Goal: Information Seeking & Learning: Learn about a topic

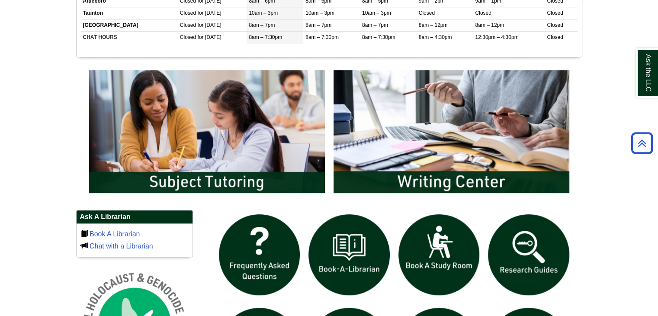
scroll to position [417, 0]
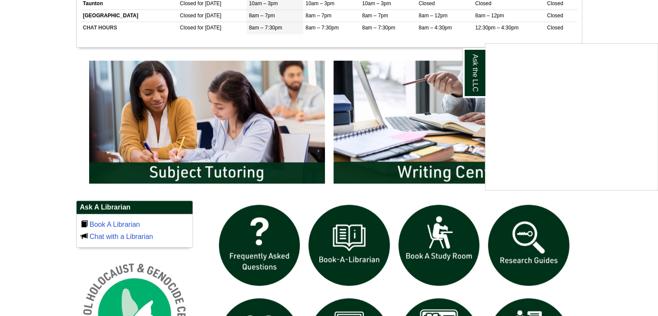
click at [211, 168] on div "Ask the LLC" at bounding box center [329, 158] width 658 height 316
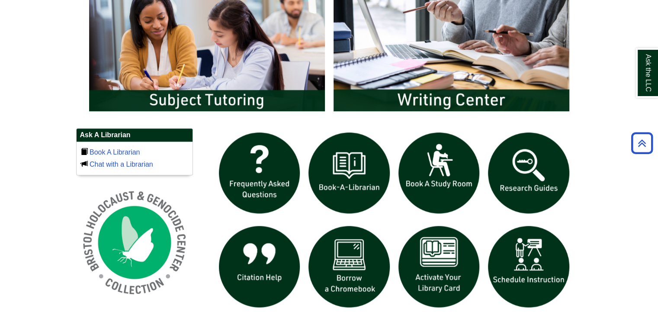
scroll to position [490, 0]
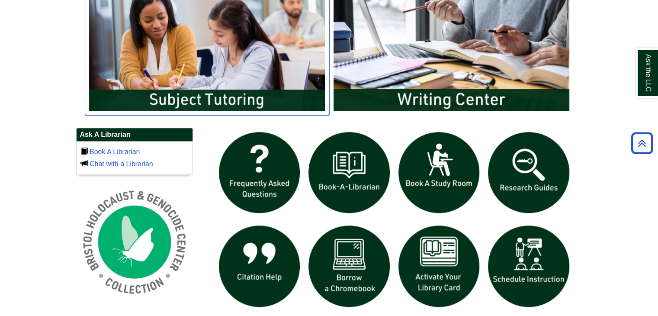
click at [194, 91] on img "slideshow" at bounding box center [207, 49] width 244 height 131
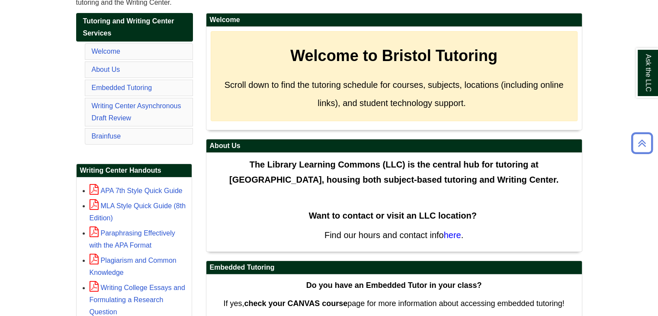
scroll to position [145, 0]
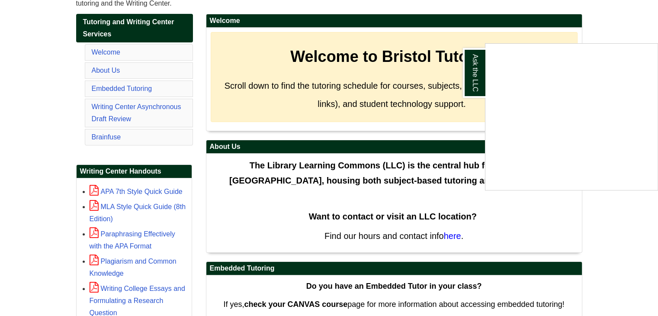
click at [515, 230] on div "Ask the LLC" at bounding box center [329, 158] width 658 height 316
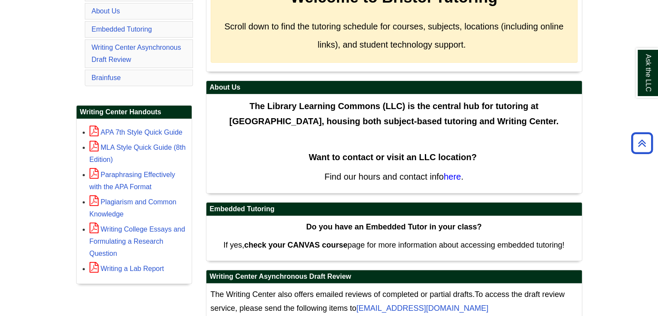
scroll to position [219, 0]
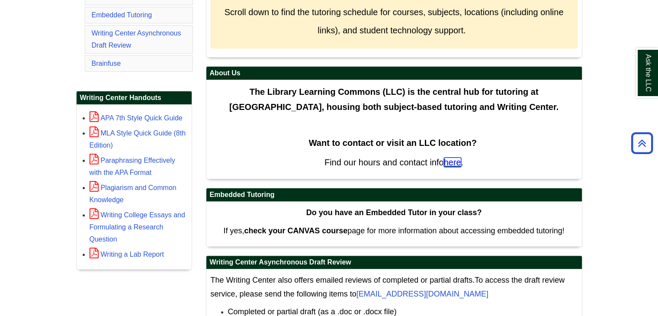
click at [457, 160] on span "here" at bounding box center [452, 162] width 17 height 10
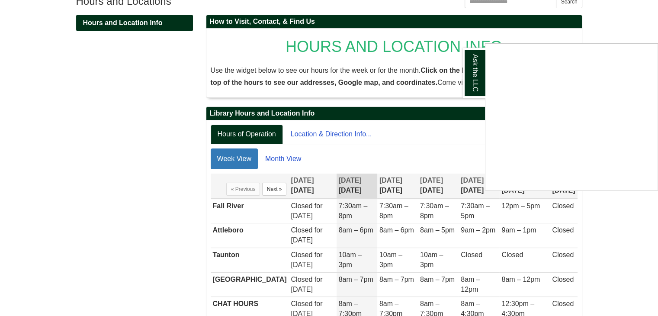
scroll to position [169, 0]
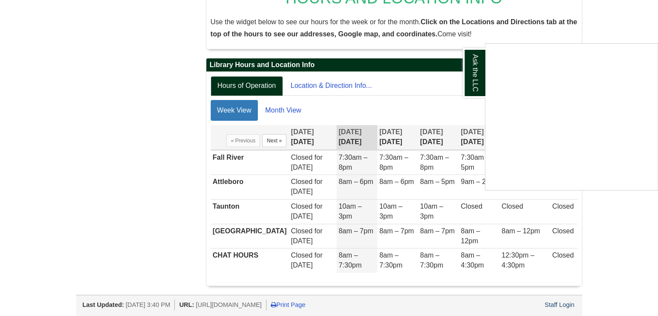
click at [363, 178] on div "Ask the LLC" at bounding box center [329, 158] width 658 height 316
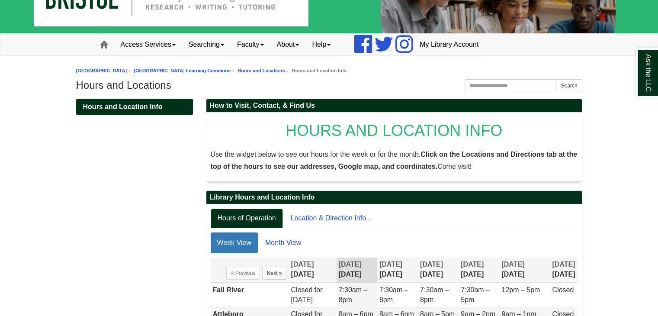
scroll to position [0, 0]
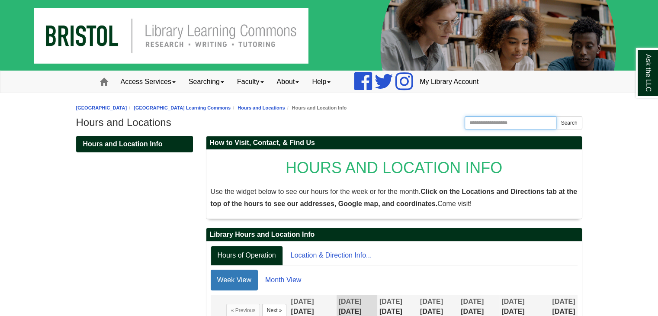
click at [471, 121] on input "Search the Website" at bounding box center [510, 122] width 92 height 13
type input "********"
click at [556, 116] on button "Search" at bounding box center [569, 122] width 26 height 13
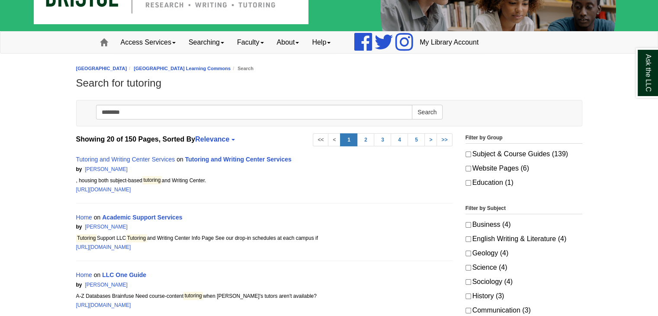
scroll to position [41, 0]
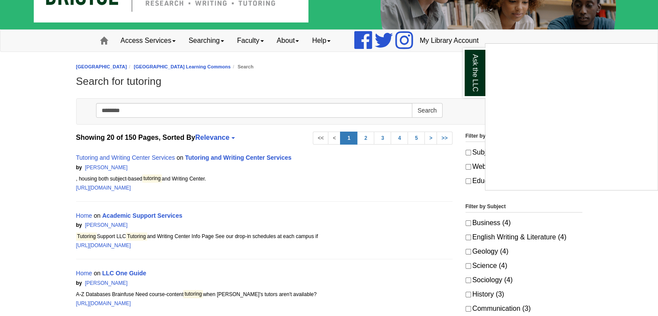
click at [152, 215] on div "Ask the LLC" at bounding box center [329, 158] width 658 height 316
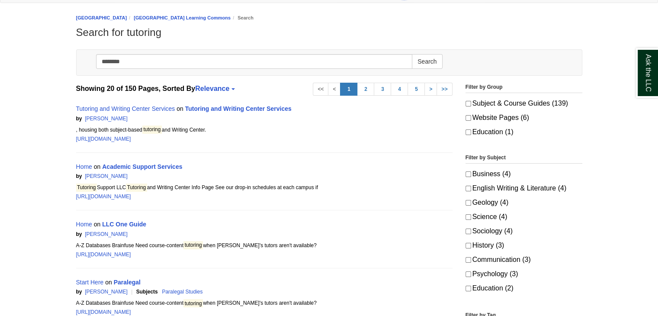
scroll to position [90, 0]
click at [126, 163] on link "Academic Support Services" at bounding box center [142, 166] width 80 height 7
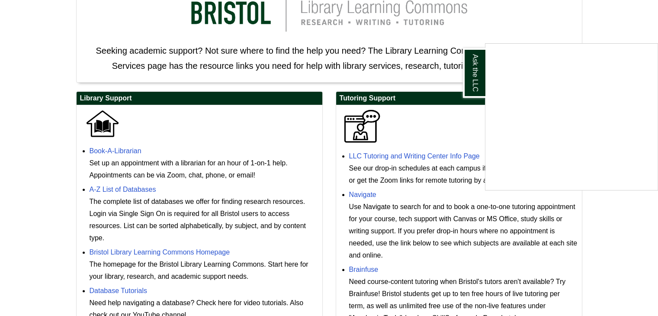
scroll to position [175, 0]
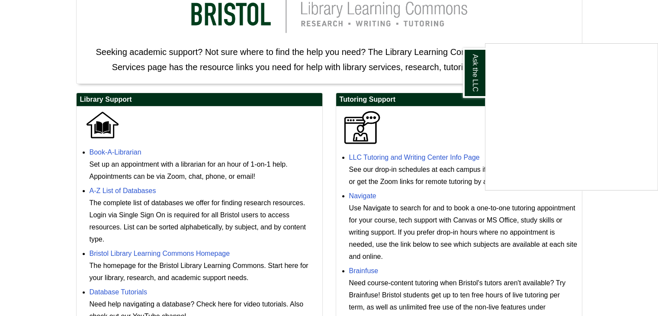
click at [389, 189] on div "Ask the LLC" at bounding box center [329, 158] width 658 height 316
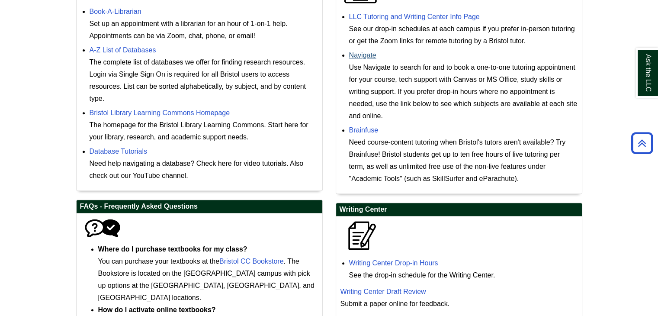
scroll to position [289, 0]
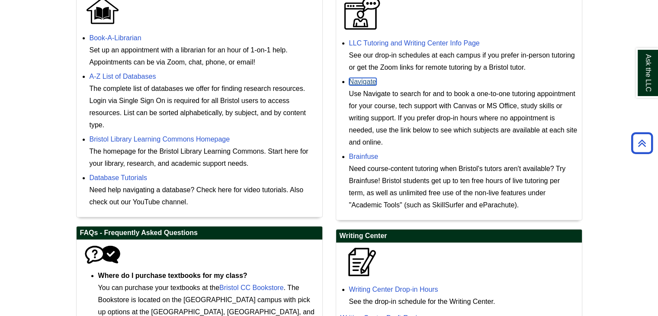
click at [364, 83] on link "Navigate" at bounding box center [362, 81] width 27 height 7
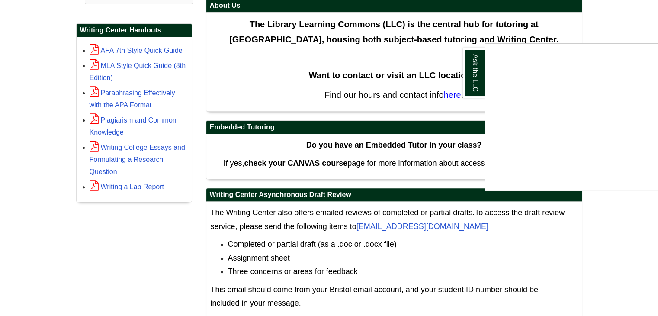
scroll to position [286, 0]
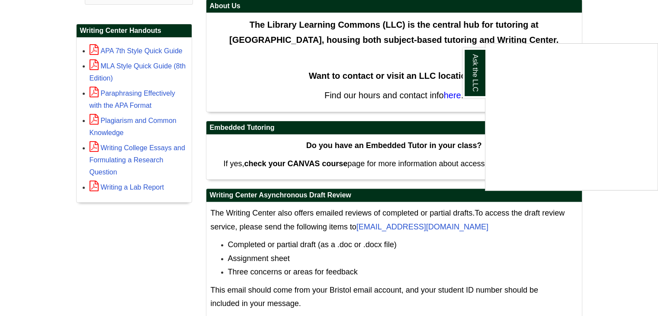
click at [595, 5] on div "Ask the LLC" at bounding box center [329, 158] width 658 height 316
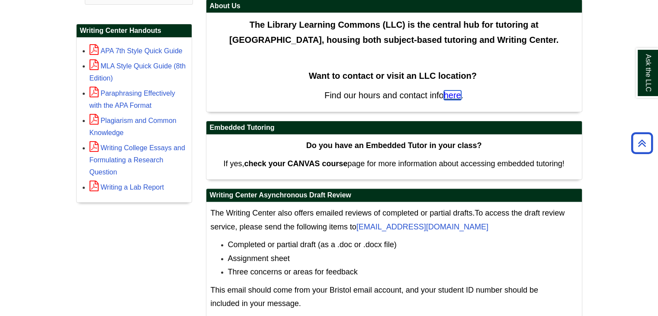
click at [455, 93] on span "here" at bounding box center [452, 95] width 17 height 10
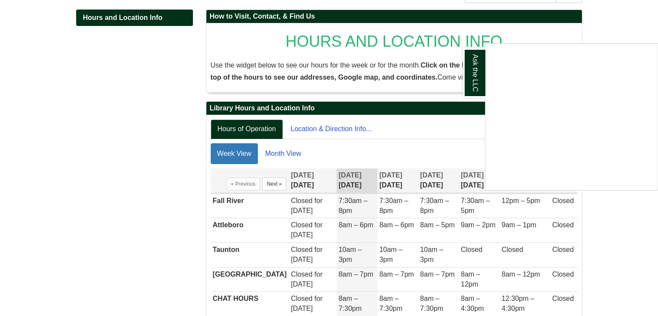
scroll to position [126, 0]
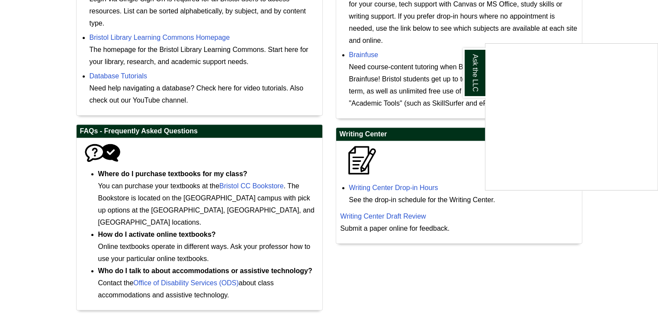
scroll to position [408, 0]
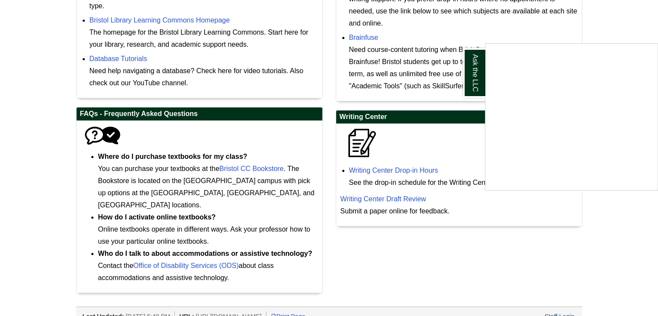
click at [477, 257] on div "Ask the LLC" at bounding box center [329, 158] width 658 height 316
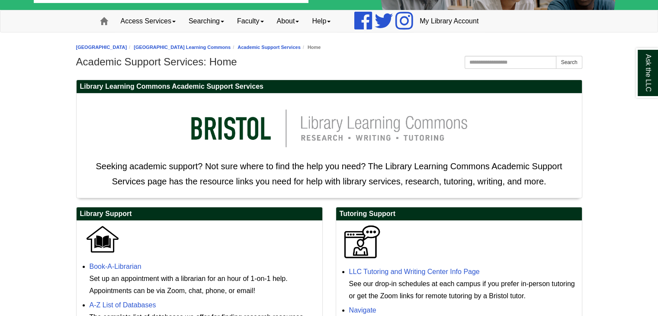
scroll to position [60, 0]
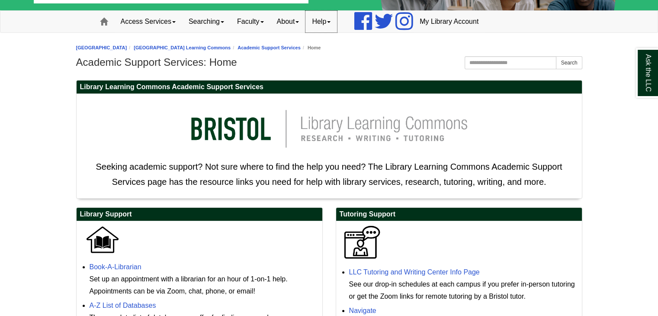
click at [337, 26] on link "Help" at bounding box center [321, 22] width 32 height 22
click at [408, 54] on div "[GEOGRAPHIC_DATA] [GEOGRAPHIC_DATA] Learning Commons Website Pages Academic Sup…" at bounding box center [329, 57] width 506 height 30
